Goal: Transaction & Acquisition: Purchase product/service

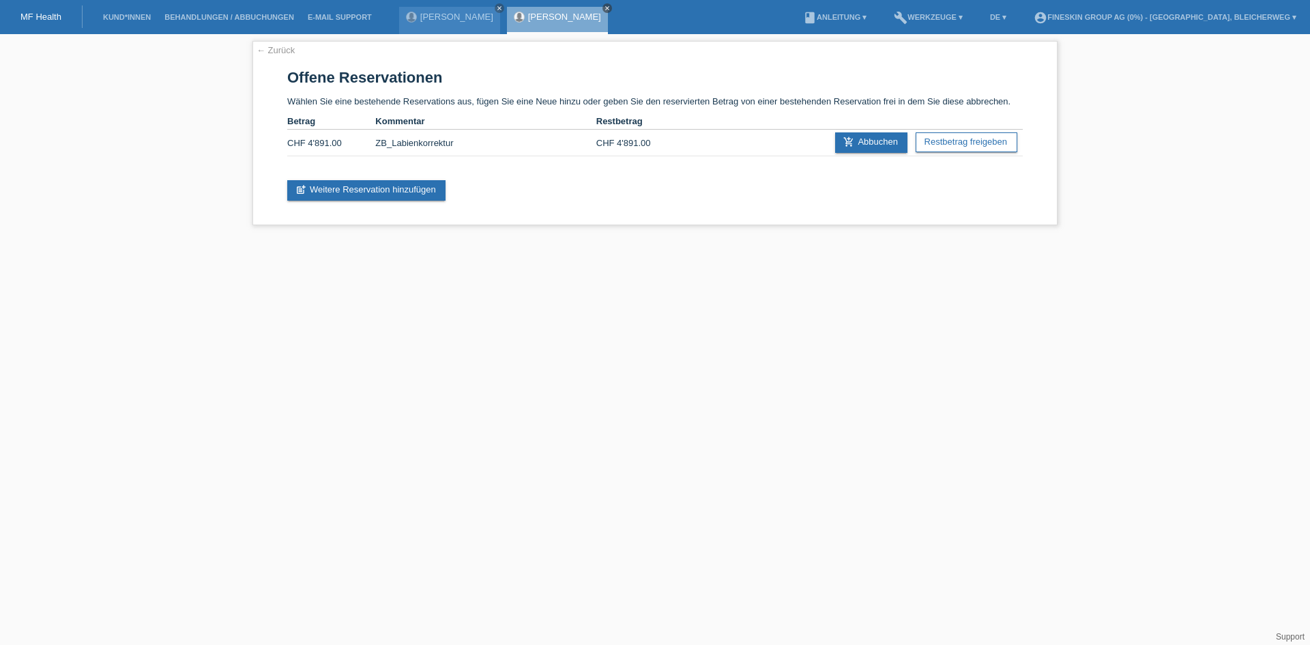
click at [604, 8] on icon "close" at bounding box center [607, 8] width 7 height 7
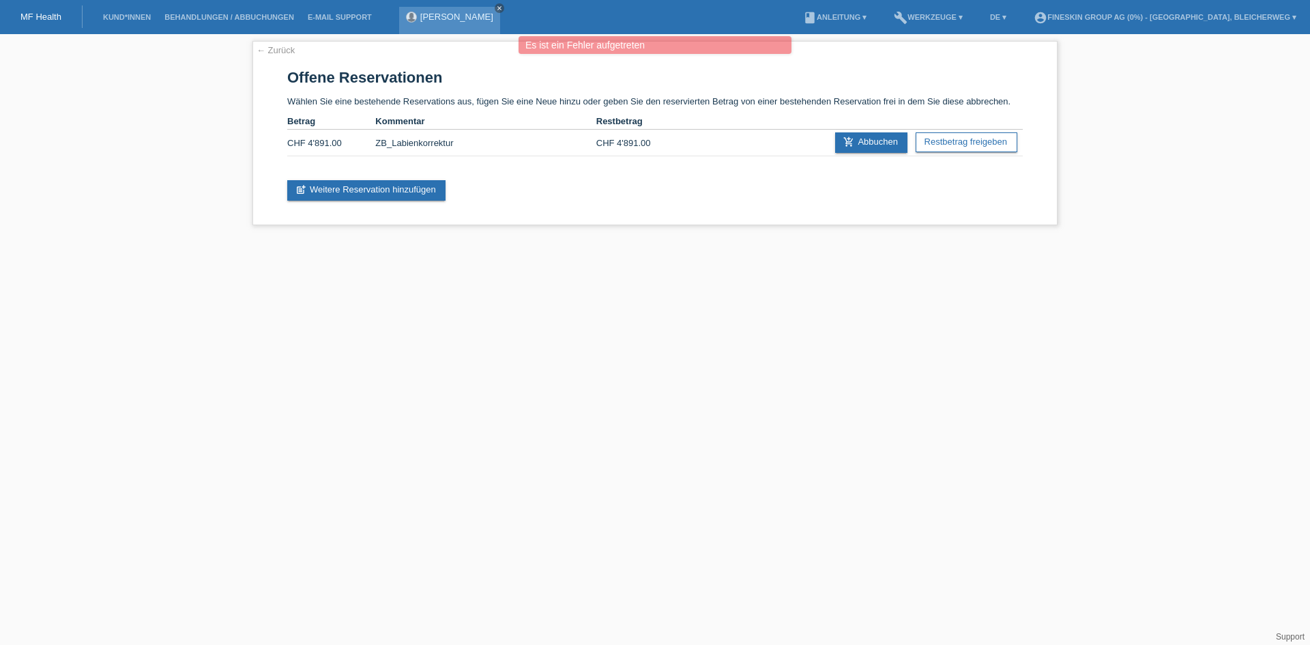
click at [496, 7] on icon "close" at bounding box center [499, 8] width 7 height 7
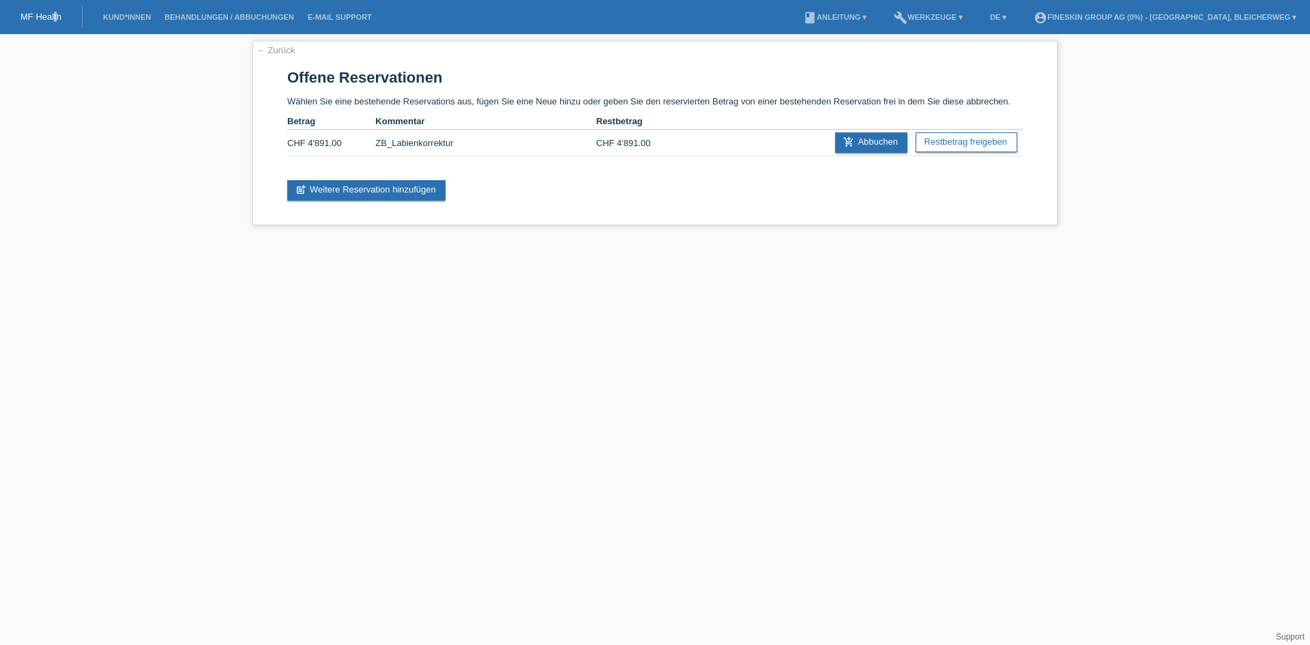
click at [55, 8] on div "MF Health" at bounding box center [41, 16] width 83 height 23
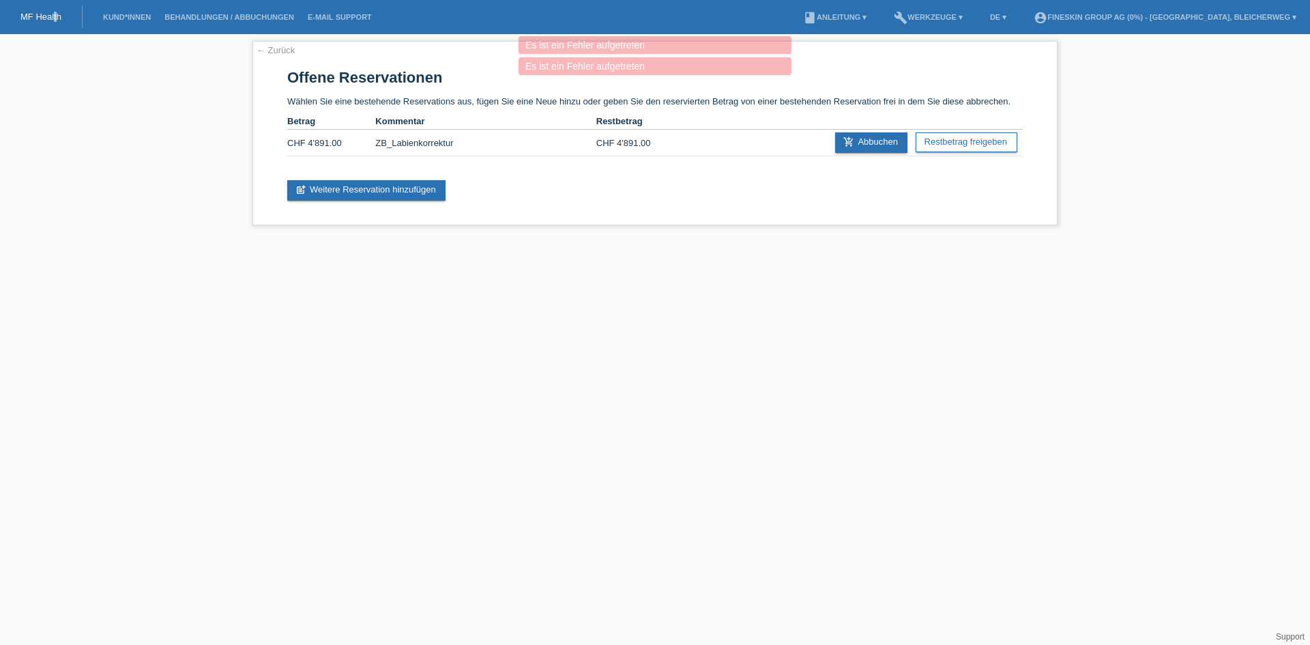
click at [52, 15] on link "MF Health" at bounding box center [40, 17] width 41 height 10
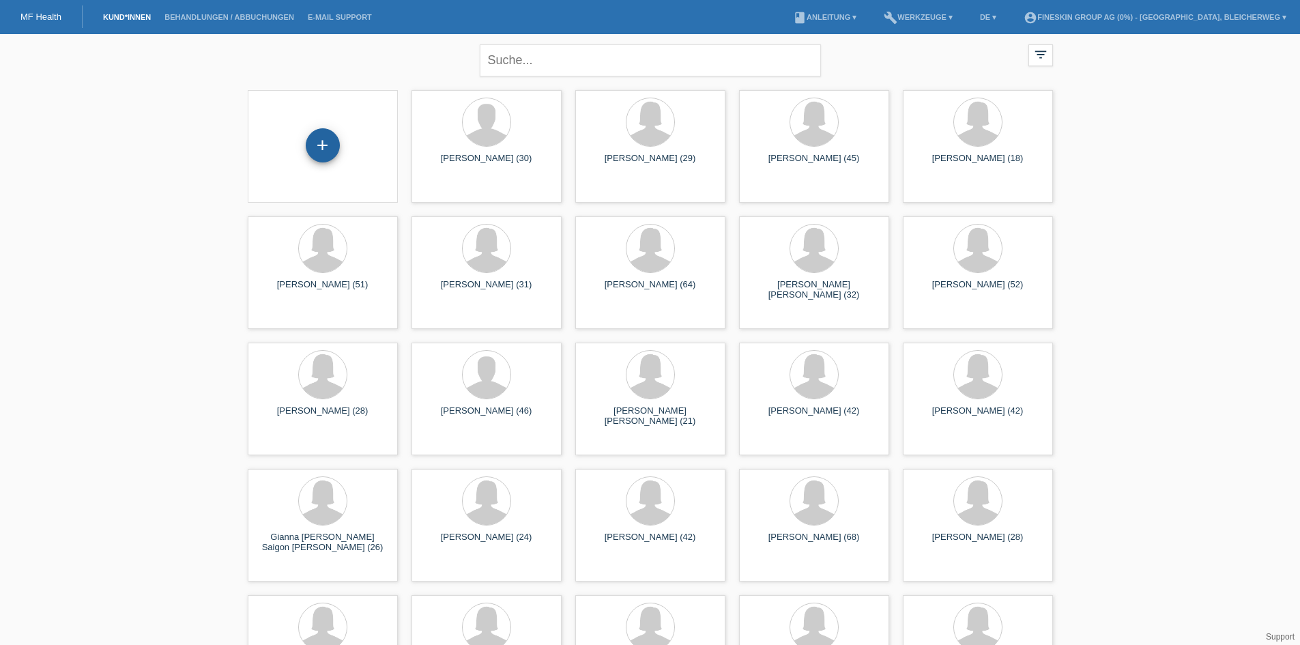
click at [325, 145] on div "+" at bounding box center [323, 145] width 34 height 34
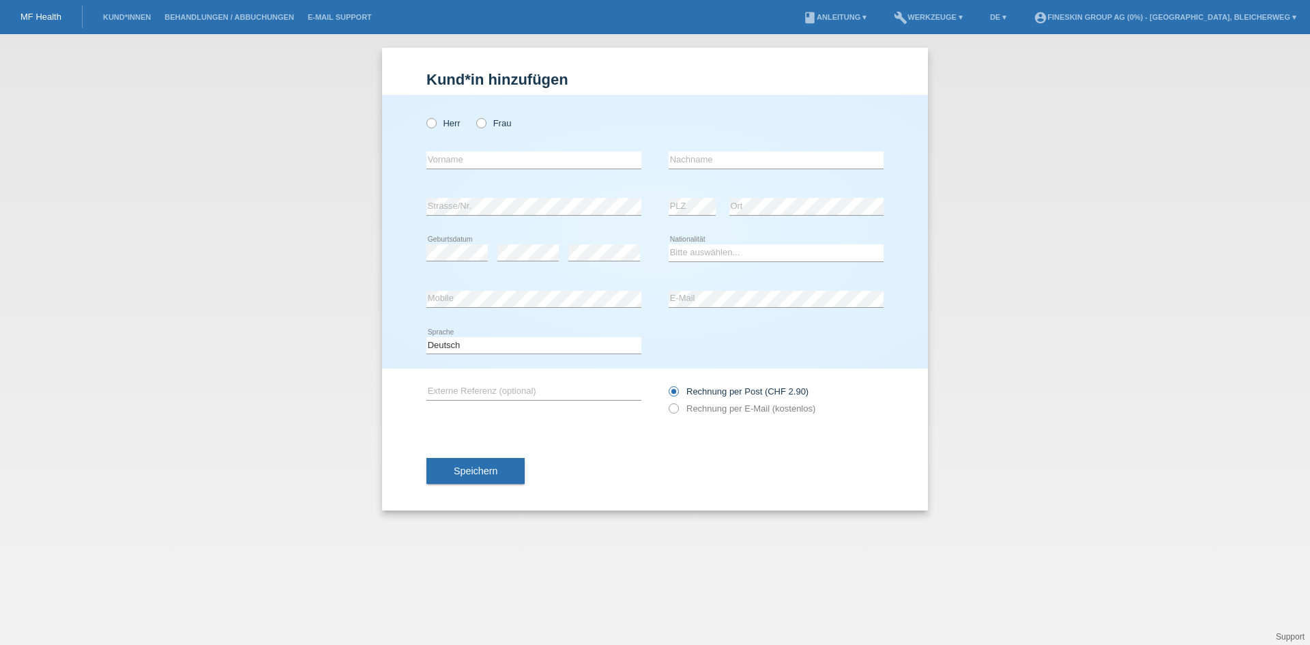
click at [34, 10] on div "MF Health" at bounding box center [41, 16] width 83 height 23
click at [44, 14] on link "MF Health" at bounding box center [40, 17] width 41 height 10
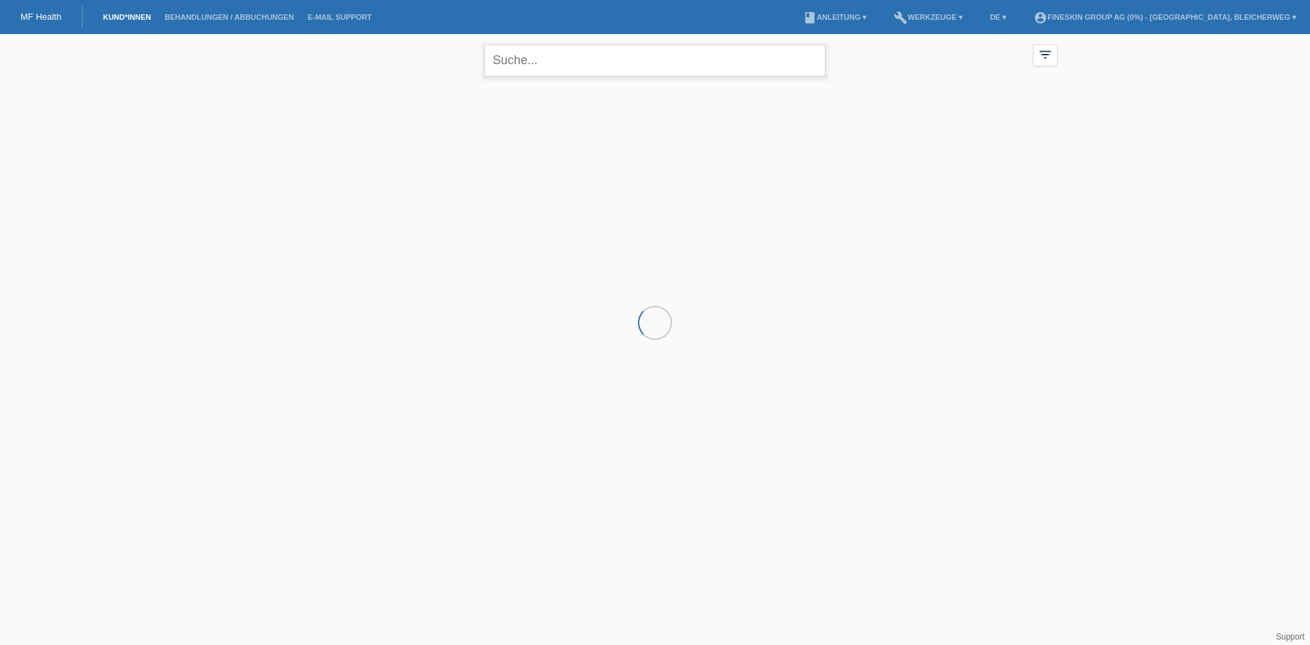
click at [581, 67] on input "text" at bounding box center [654, 60] width 341 height 32
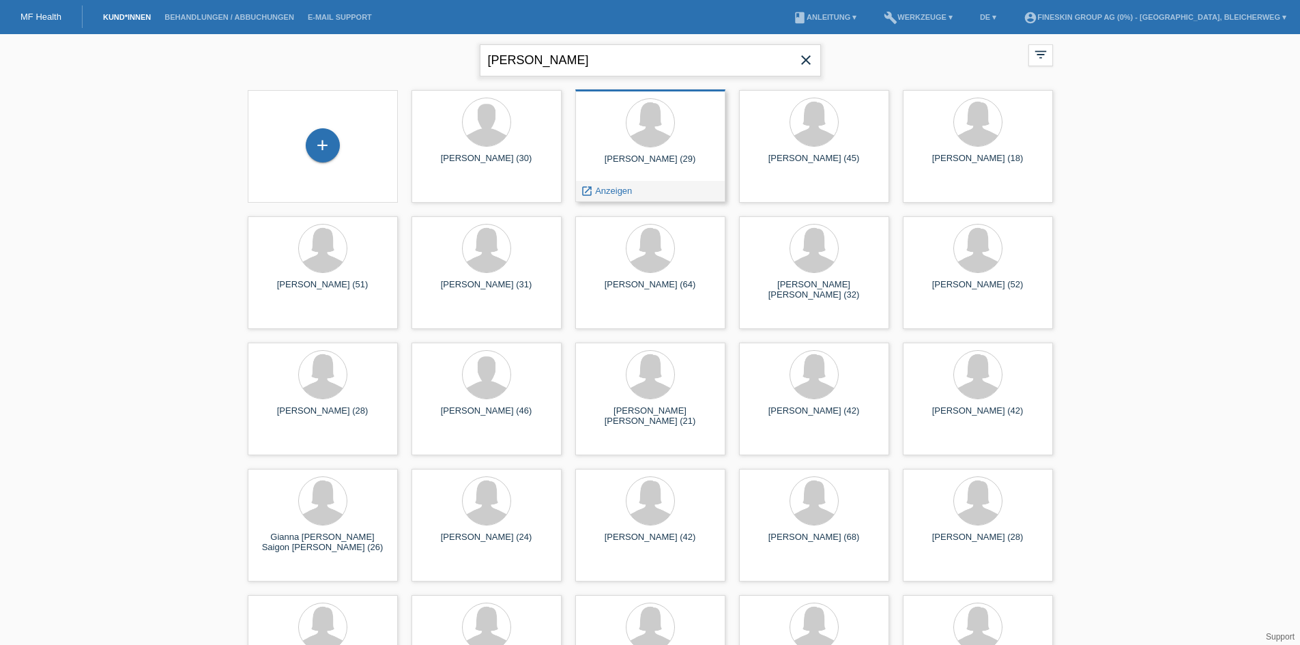
type input "kaltrine ramiqi"
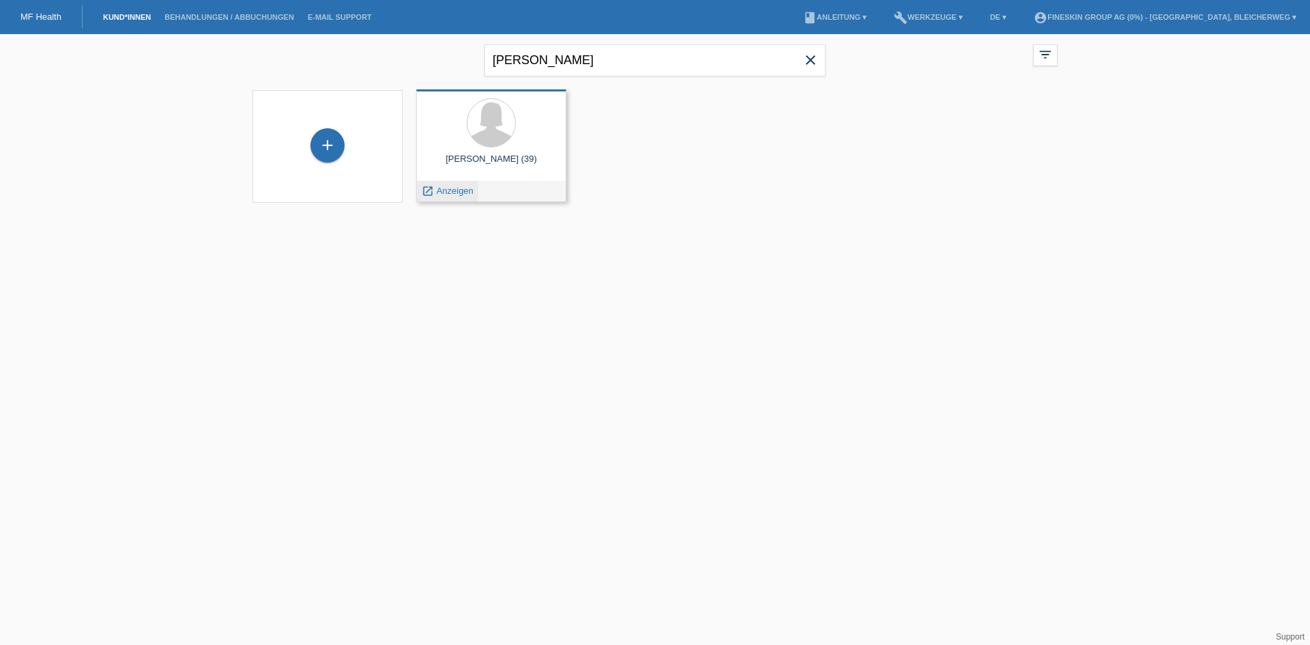
click at [453, 187] on span "Anzeigen" at bounding box center [455, 191] width 37 height 10
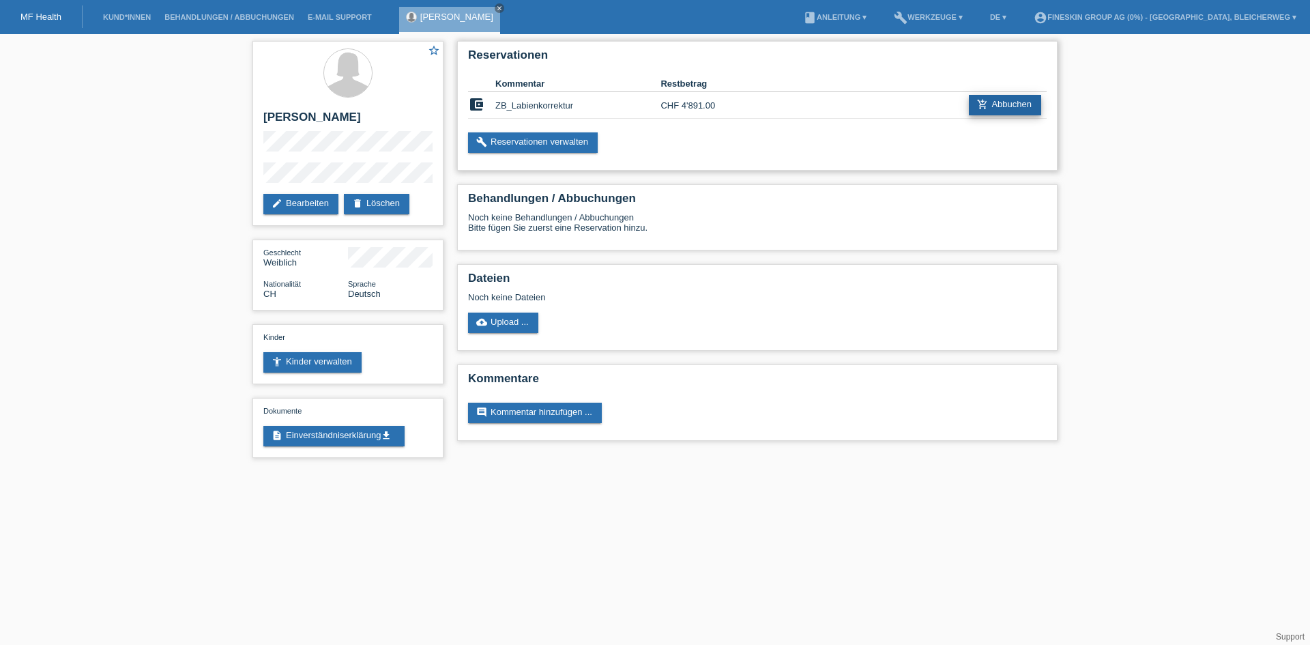
click at [998, 100] on link "add_shopping_cart Abbuchen" at bounding box center [1005, 105] width 72 height 20
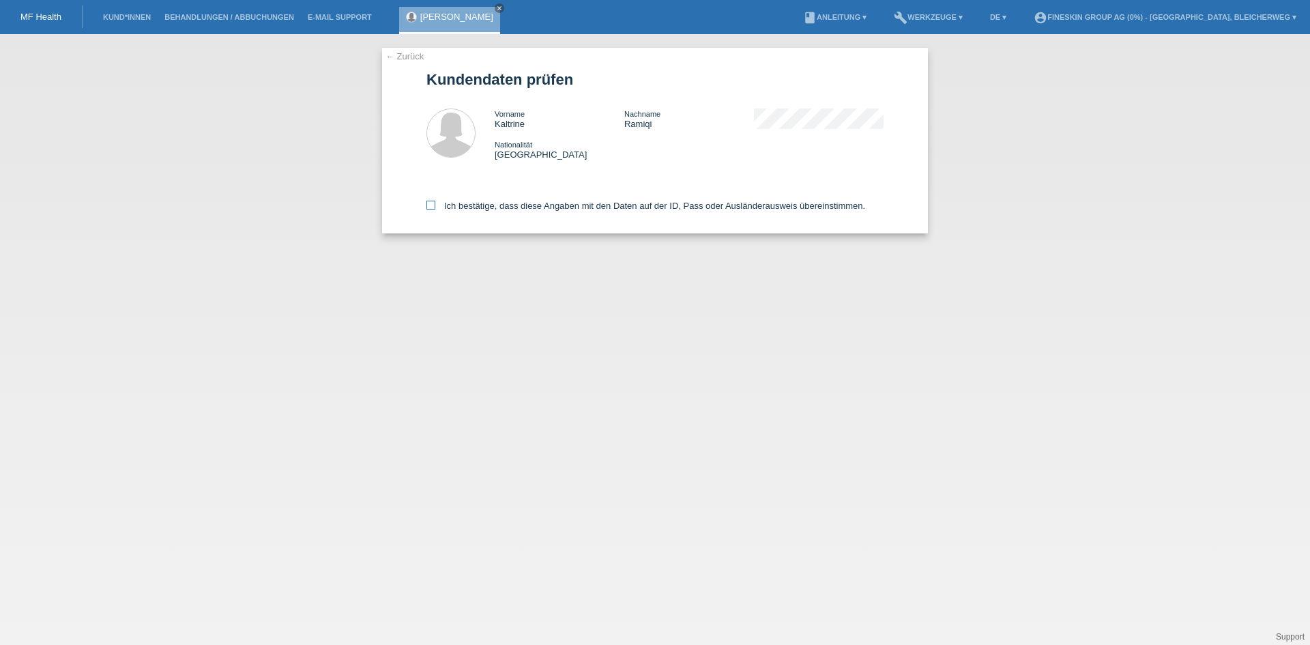
click at [430, 203] on icon at bounding box center [430, 205] width 9 height 9
click at [430, 203] on input "Ich bestätige, dass diese Angaben mit den Daten auf der ID, Pass oder Ausländer…" at bounding box center [430, 205] width 9 height 9
checkbox input "true"
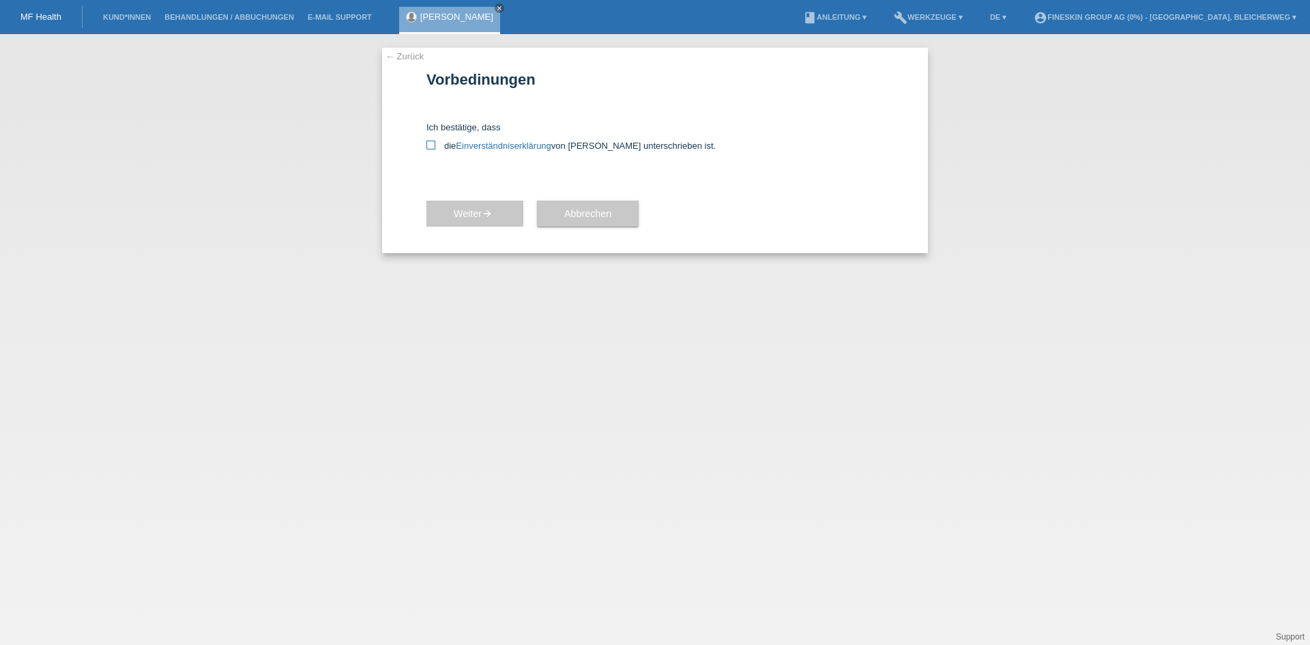
click at [433, 147] on icon at bounding box center [430, 145] width 9 height 9
click at [433, 147] on input "die Einverständniserklärung von der Kundin unterschrieben ist." at bounding box center [430, 145] width 9 height 9
checkbox input "true"
click at [496, 211] on span "Weiter arrow_forward" at bounding box center [475, 213] width 42 height 11
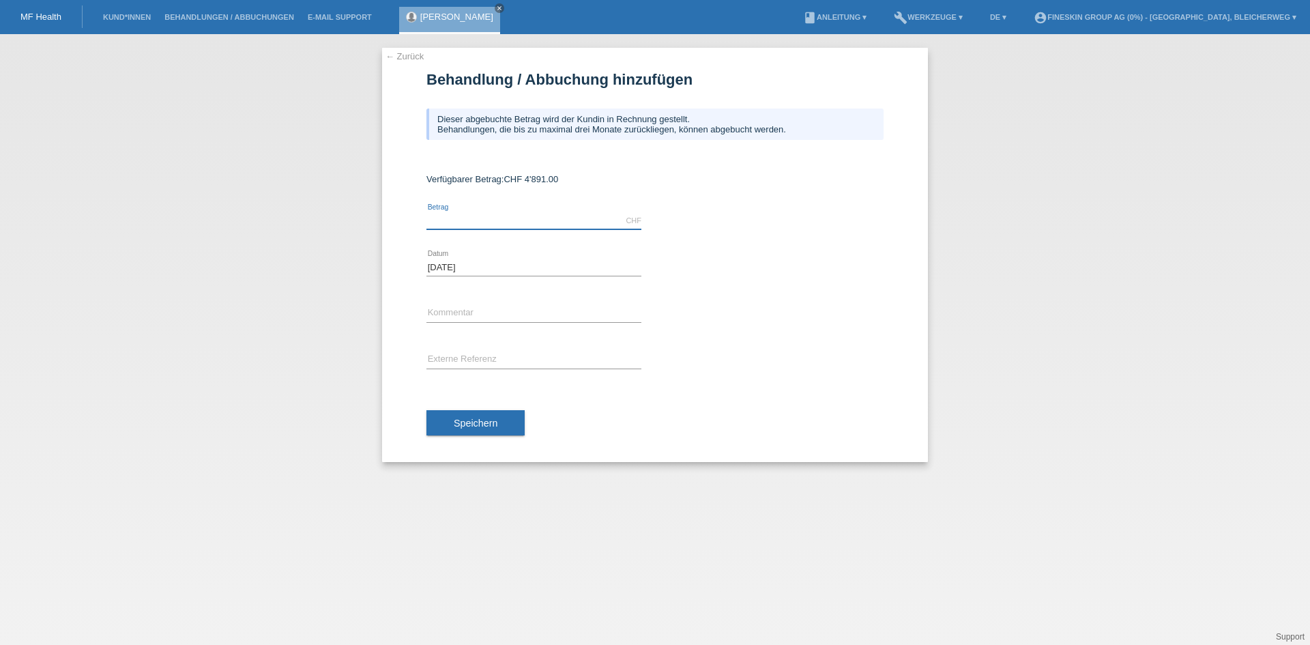
drag, startPoint x: 459, startPoint y: 224, endPoint x: 474, endPoint y: 225, distance: 15.0
click at [459, 224] on input "text" at bounding box center [533, 220] width 215 height 17
click at [459, 309] on input "text" at bounding box center [533, 313] width 215 height 17
click at [399, 54] on link "← Zurück" at bounding box center [405, 56] width 38 height 10
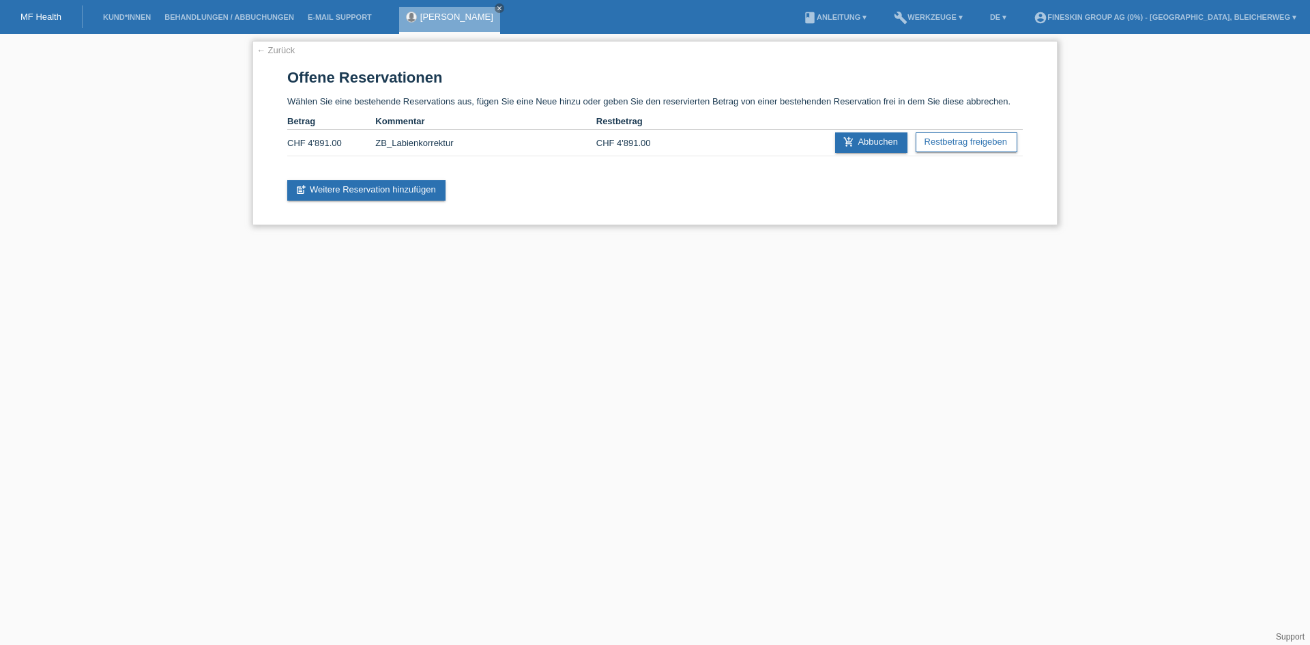
click at [273, 53] on link "← Zurück" at bounding box center [276, 50] width 38 height 10
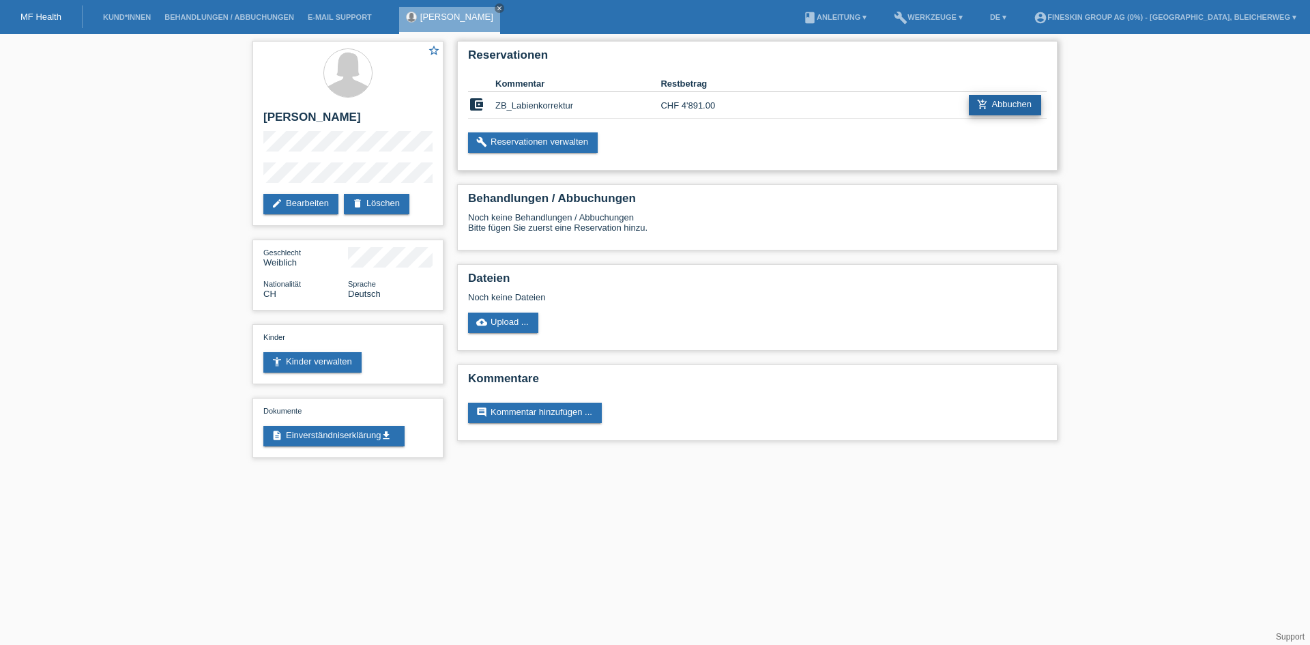
click at [987, 97] on link "add_shopping_cart Abbuchen" at bounding box center [1005, 105] width 72 height 20
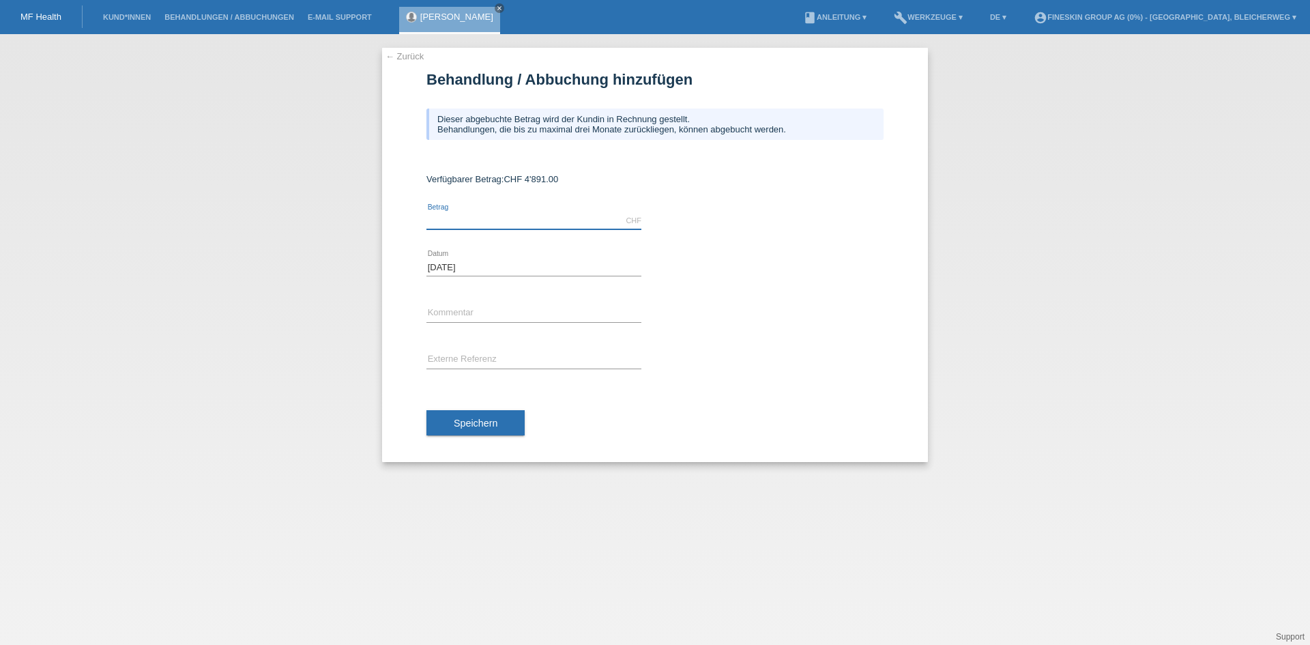
drag, startPoint x: 511, startPoint y: 227, endPoint x: 519, endPoint y: 229, distance: 8.4
click at [511, 227] on input "text" at bounding box center [533, 220] width 215 height 17
click at [463, 322] on icon at bounding box center [533, 322] width 215 height 1
drag, startPoint x: 463, startPoint y: 314, endPoint x: 484, endPoint y: 319, distance: 21.7
click at [463, 314] on input "text" at bounding box center [533, 313] width 215 height 17
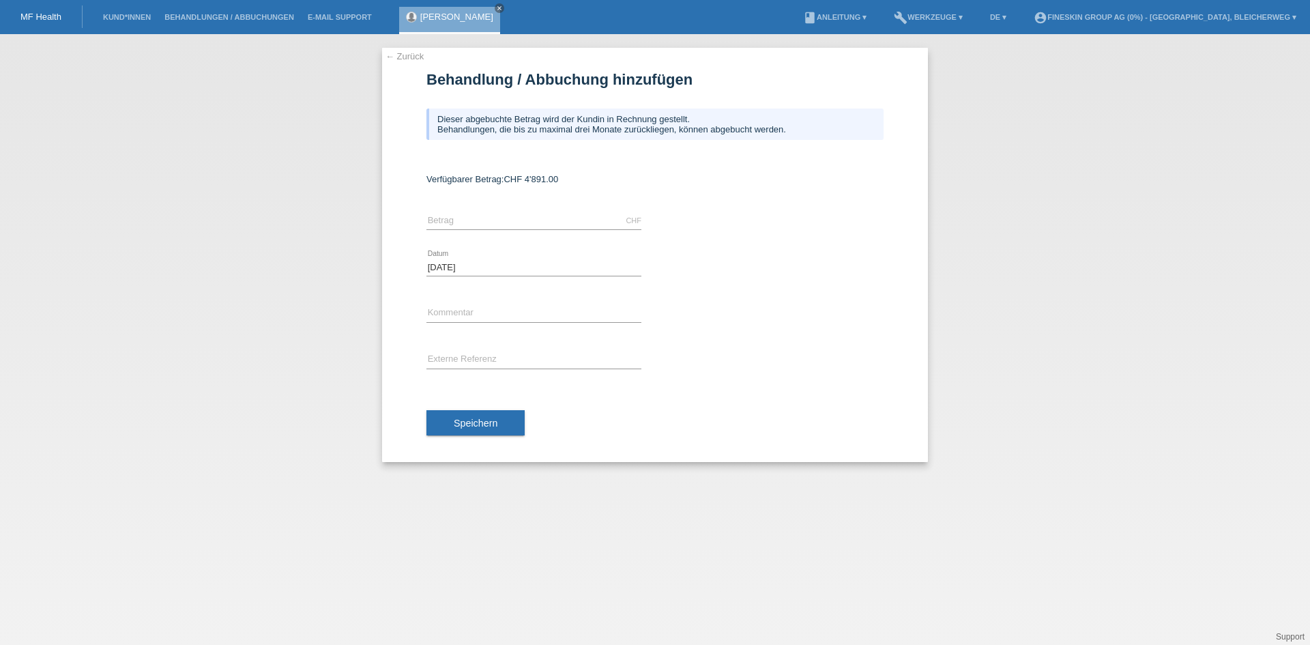
click at [872, 272] on div "18.09.2025 error Datum" at bounding box center [654, 267] width 457 height 46
click at [496, 7] on icon "close" at bounding box center [499, 8] width 7 height 7
click at [38, 14] on link "MF Health" at bounding box center [40, 17] width 41 height 10
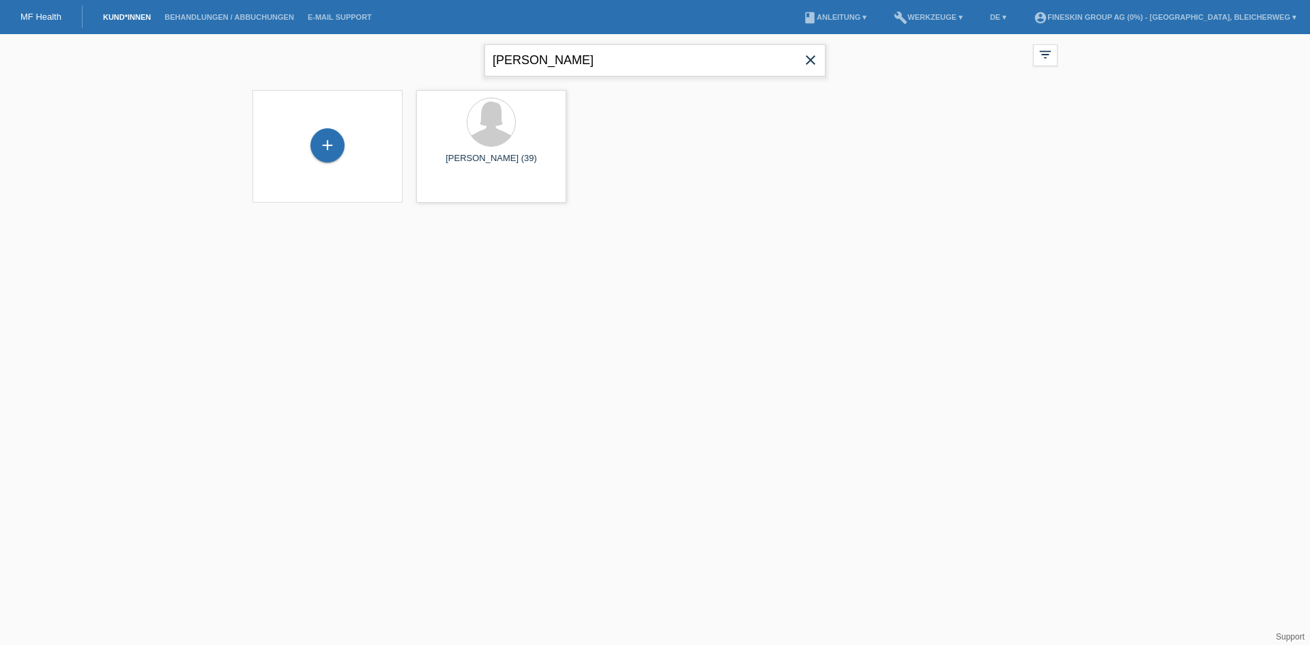
drag, startPoint x: 601, startPoint y: 60, endPoint x: 214, endPoint y: 36, distance: 387.6
click at [216, 34] on div "[PERSON_NAME] close filter_list view_module Alle Kund*innen anzeigen star Marki…" at bounding box center [655, 127] width 1310 height 186
click at [328, 149] on div "+" at bounding box center [327, 145] width 34 height 34
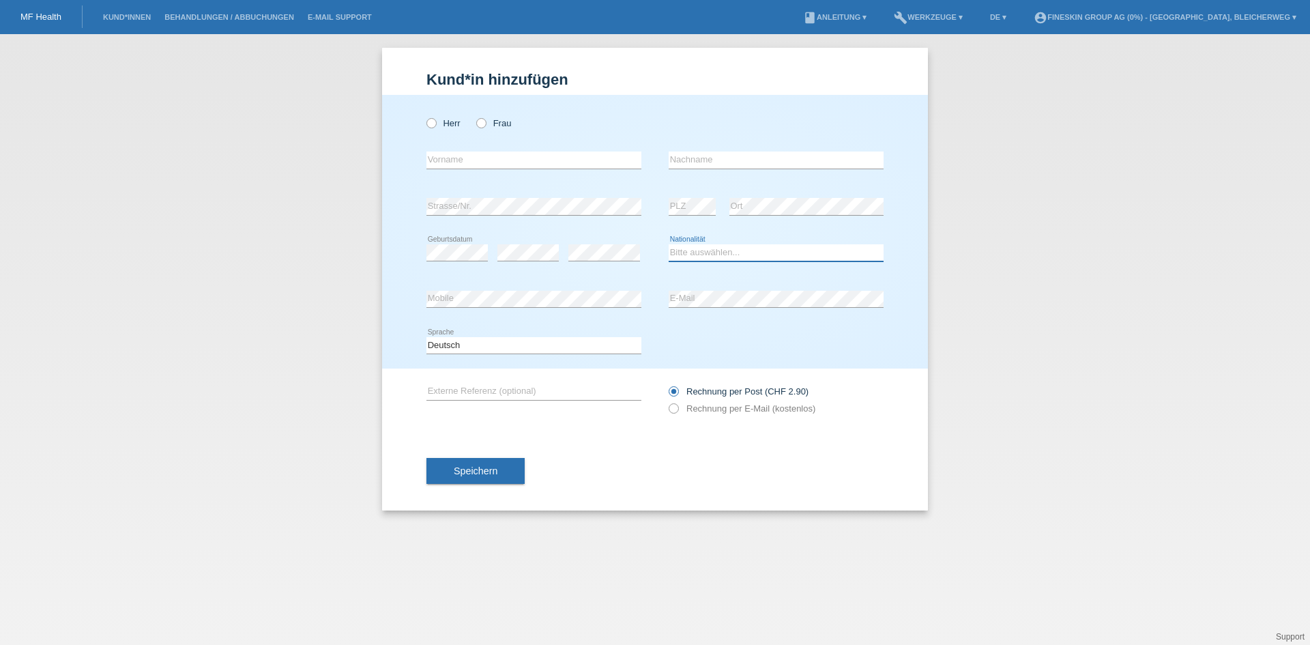
click at [727, 257] on select "Bitte auswählen... Schweiz Deutschland Liechtenstein Österreich ------------ Af…" at bounding box center [776, 252] width 215 height 16
click at [51, 18] on link "MF Health" at bounding box center [40, 17] width 41 height 10
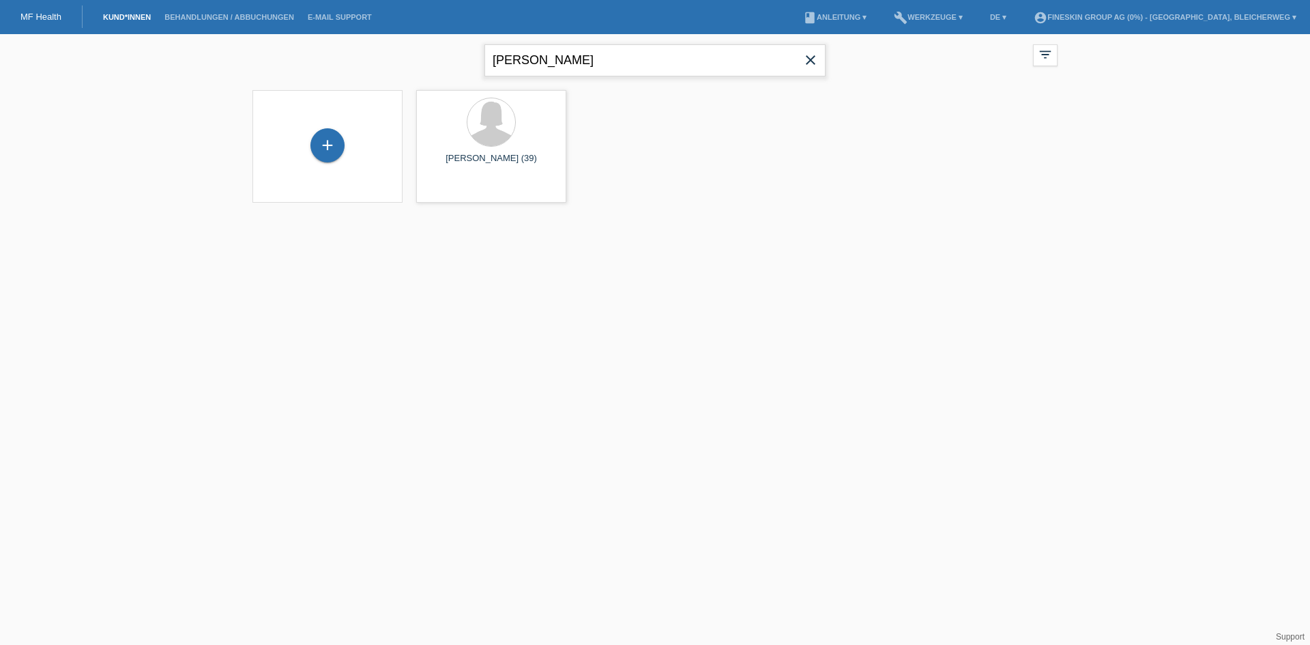
drag, startPoint x: 379, startPoint y: 56, endPoint x: 276, endPoint y: 62, distance: 103.2
click at [276, 62] on div "[PERSON_NAME] close filter_list view_module Alle Kund*innen anzeigen star Marki…" at bounding box center [655, 58] width 819 height 49
